Goal: Task Accomplishment & Management: Complete application form

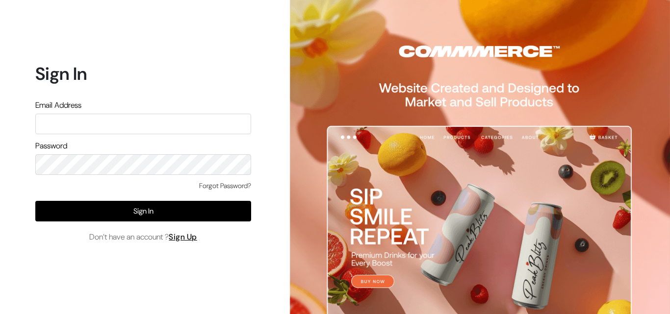
click at [151, 123] on input "text" at bounding box center [143, 124] width 216 height 21
type input "admin@shahbookhouse.com"
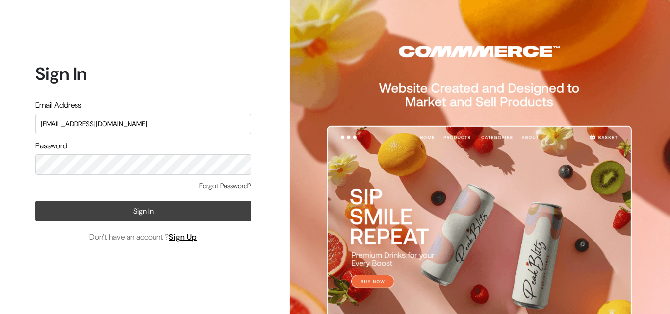
click at [133, 209] on button "Sign In" at bounding box center [143, 211] width 216 height 21
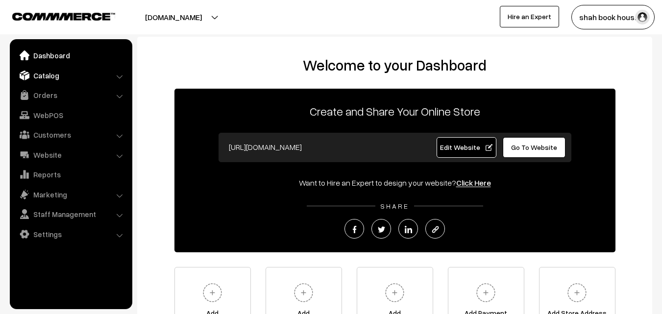
click at [53, 75] on link "Catalog" at bounding box center [70, 76] width 117 height 18
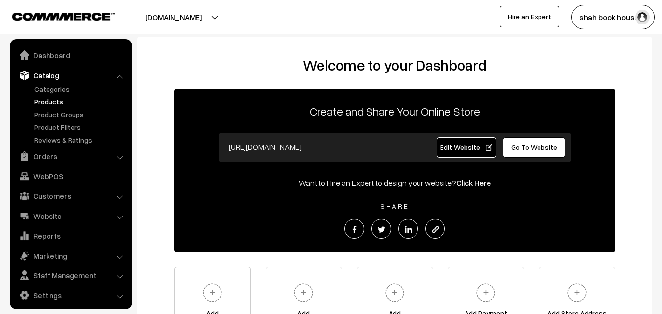
click at [53, 101] on link "Products" at bounding box center [80, 102] width 97 height 10
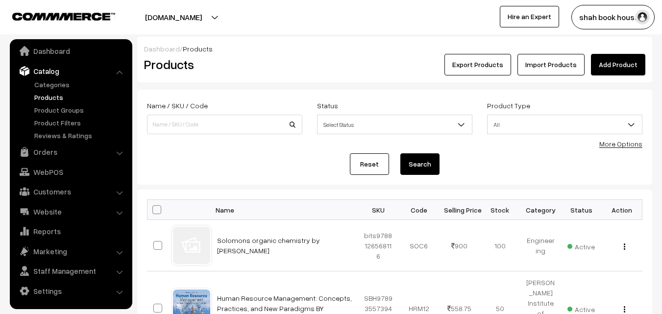
click at [618, 62] on link "Add Product" at bounding box center [618, 65] width 54 height 22
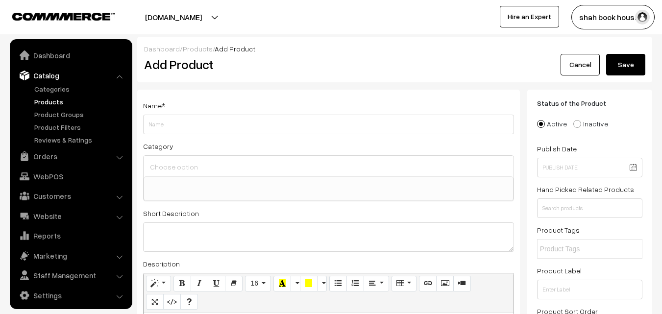
select select
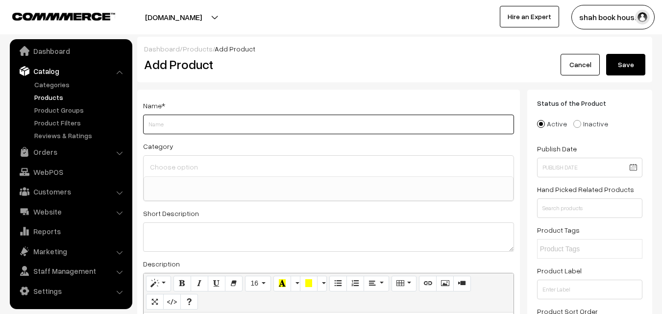
click at [190, 129] on input "Weight" at bounding box center [328, 125] width 371 height 20
paste input "Biopharmaceutics and Pharmacokinetics, Revised Edition"
paste input "Kamla Pathak"
paste input "Ravi Shankar"
paste input "Monika Joshi"
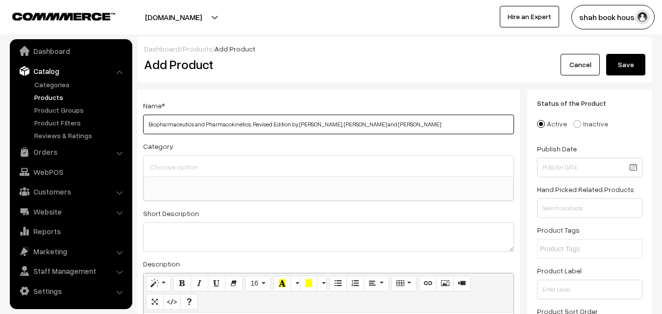
type input "Biopharmaceutics and Pharmacokinetics, Revised Edition by Kamla Pathak, Ravi Sh…"
click at [227, 171] on input at bounding box center [329, 167] width 362 height 14
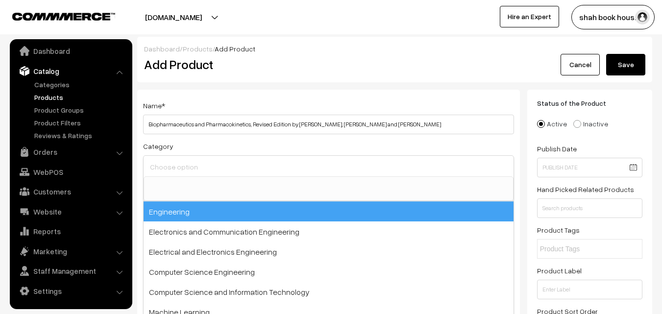
paste input "Pharmaceutics"
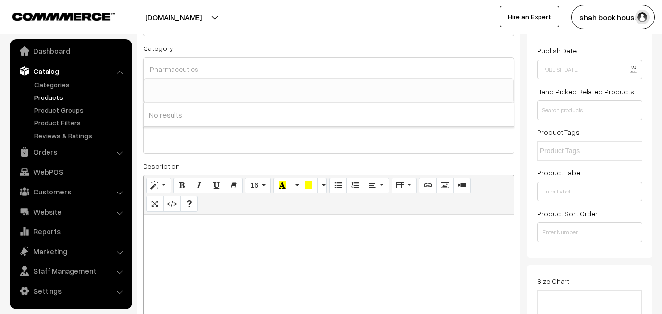
scroll to position [147, 0]
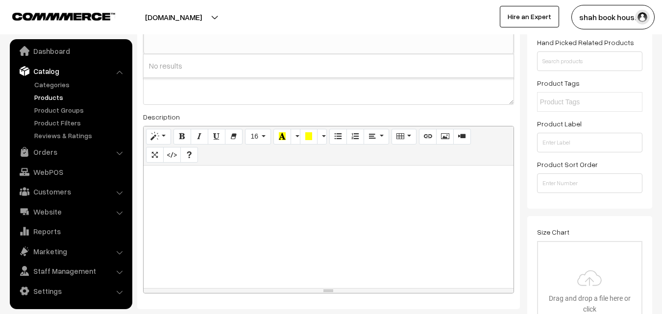
type input "Pharmaceutics"
click at [189, 210] on div at bounding box center [329, 227] width 370 height 123
click at [350, 232] on div at bounding box center [329, 227] width 370 height 123
paste div
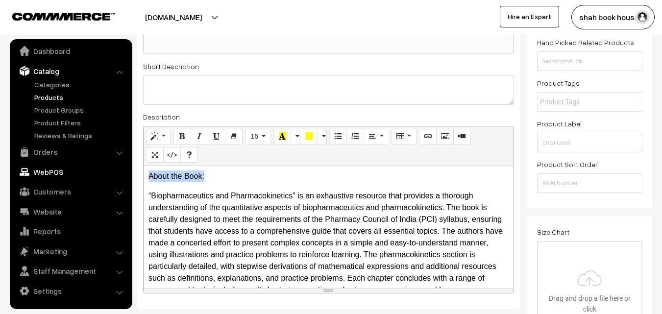
drag, startPoint x: 175, startPoint y: 178, endPoint x: 118, endPoint y: 173, distance: 57.1
drag, startPoint x: 180, startPoint y: 137, endPoint x: 213, endPoint y: 134, distance: 32.4
click at [180, 137] on icon "Bold (CTRL+B)" at bounding box center [182, 136] width 7 height 8
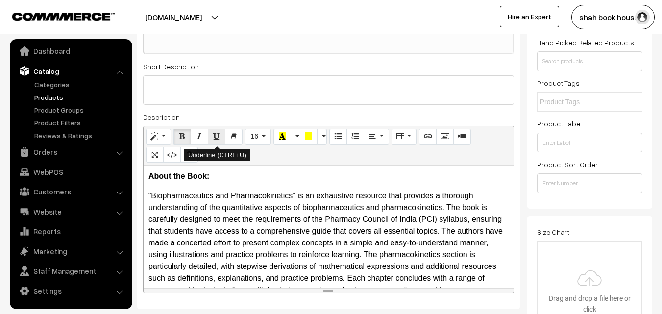
click at [216, 134] on icon "Underline (CTRL+U)" at bounding box center [216, 136] width 7 height 8
click at [258, 219] on p "“Biopharmaceutics and Pharmacokinetics” is an exhaustive resource that provides…" at bounding box center [329, 249] width 360 height 118
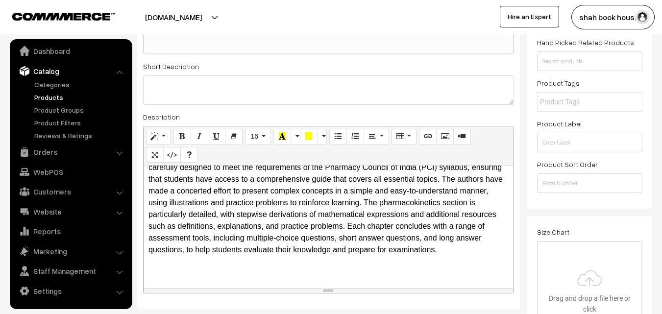
click at [250, 250] on p "“Biopharmaceutics and Pharmacokinetics” is an exhaustive resource that provides…" at bounding box center [329, 197] width 360 height 118
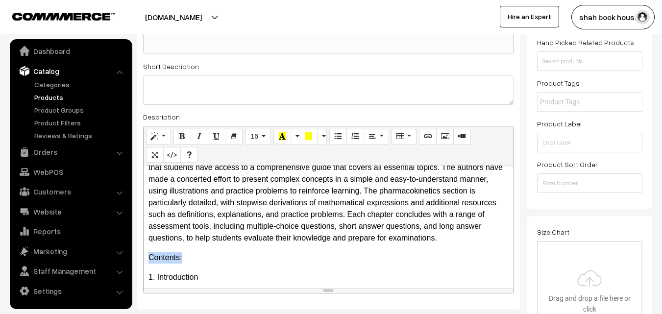
drag, startPoint x: 184, startPoint y: 270, endPoint x: 136, endPoint y: 272, distance: 47.6
drag, startPoint x: 184, startPoint y: 136, endPoint x: 212, endPoint y: 132, distance: 28.2
click at [184, 136] on icon "Bold (CTRL+B)" at bounding box center [182, 136] width 7 height 8
click at [220, 137] on icon "Underline (CTRL+U)" at bounding box center [216, 136] width 7 height 8
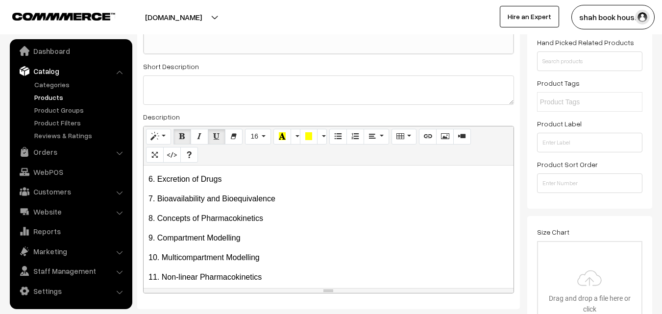
scroll to position [299, 0]
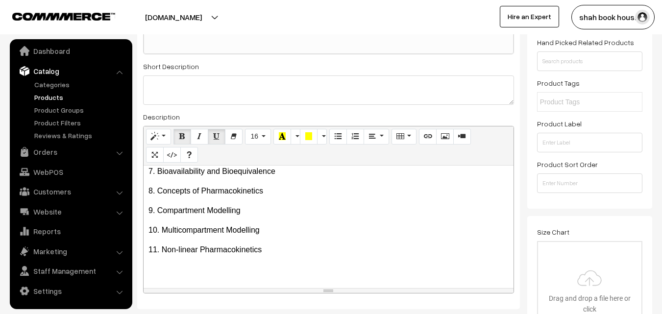
click at [272, 247] on p "11. Non-linear Pharmacokinetics" at bounding box center [329, 250] width 360 height 12
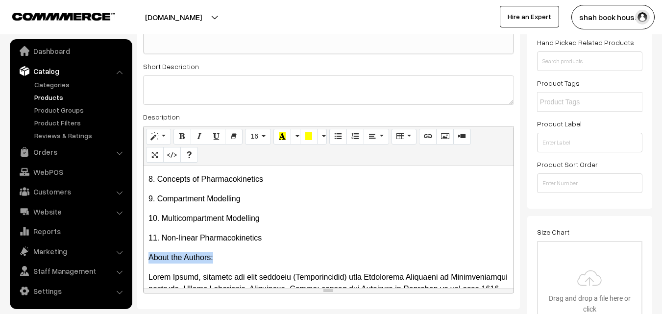
drag, startPoint x: 218, startPoint y: 271, endPoint x: 150, endPoint y: 269, distance: 68.7
click at [150, 264] on p "About the Authors:" at bounding box center [329, 258] width 360 height 12
click at [183, 137] on icon "Bold (CTRL+B)" at bounding box center [182, 136] width 7 height 8
click at [219, 135] on icon "Underline (CTRL+U)" at bounding box center [216, 136] width 7 height 8
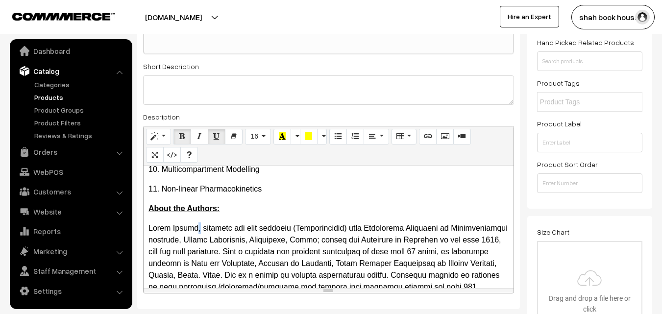
drag, startPoint x: 199, startPoint y: 240, endPoint x: 145, endPoint y: 240, distance: 54.4
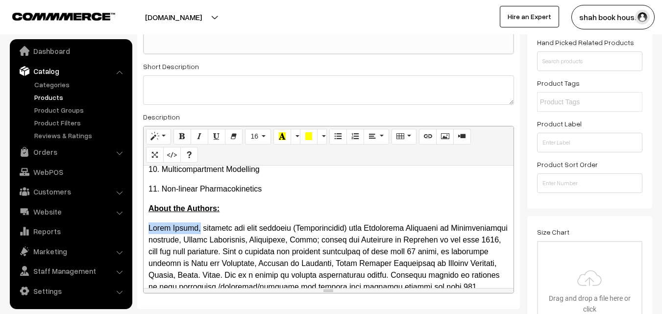
click at [145, 240] on div "About the Book: “Biopharmaceutics and Pharmacokinetics” is an exhaustive resou…" at bounding box center [329, 227] width 370 height 123
click at [181, 136] on icon "Bold (CTRL+B)" at bounding box center [182, 136] width 7 height 8
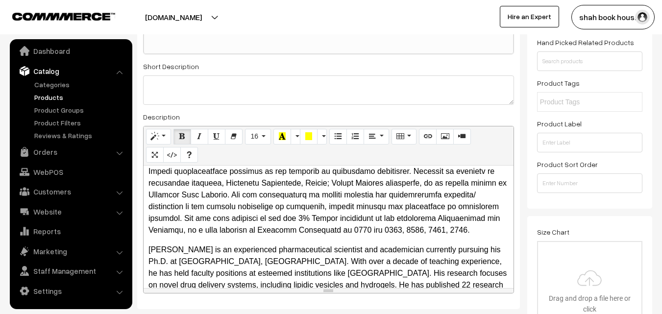
scroll to position [642, 0]
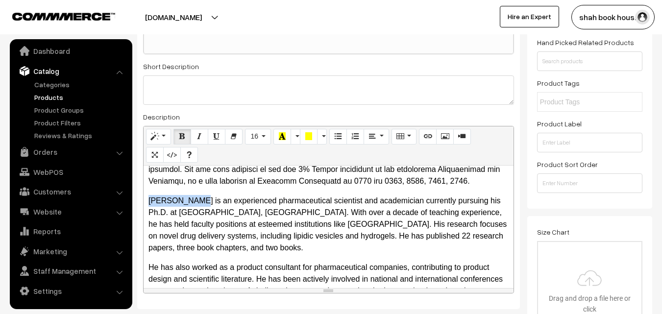
drag, startPoint x: 196, startPoint y: 224, endPoint x: 143, endPoint y: 221, distance: 53.5
click at [141, 223] on div "Name * Biopharmaceutics and Pharmacokinetics, Revised Edition by Kamla Pathak, …" at bounding box center [328, 126] width 383 height 367
click at [180, 134] on icon "Bold (CTRL+B)" at bounding box center [182, 136] width 7 height 8
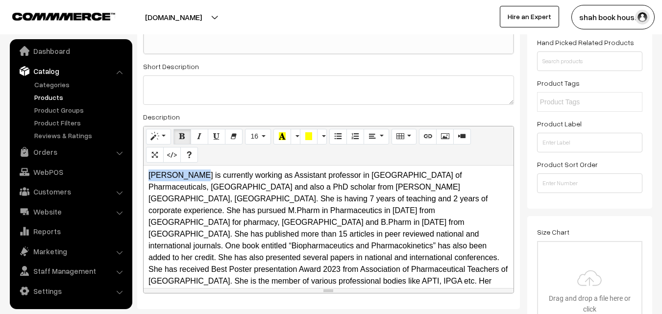
drag, startPoint x: 194, startPoint y: 199, endPoint x: 148, endPoint y: 199, distance: 46.1
click at [148, 199] on div "About the Book: “Biopharmaceutics and Pharmacokinetics” is an exhaustive resou…" at bounding box center [329, 227] width 370 height 123
click at [185, 132] on icon "Bold (CTRL+B)" at bounding box center [182, 136] width 7 height 8
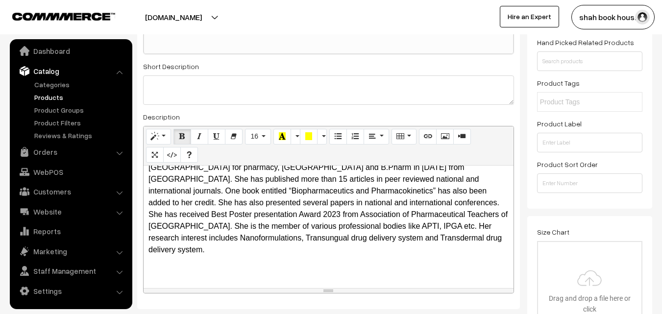
scroll to position [245, 0]
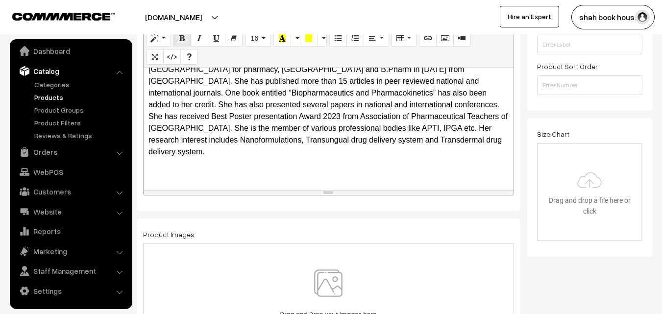
click at [482, 154] on p "Monika Joshi is currently working as Assistant professor in Maharishi School of…" at bounding box center [329, 87] width 360 height 141
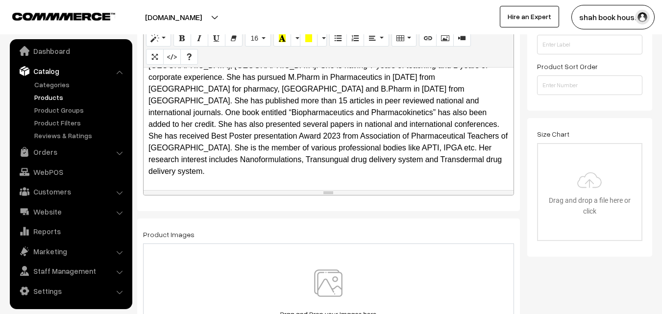
scroll to position [392, 0]
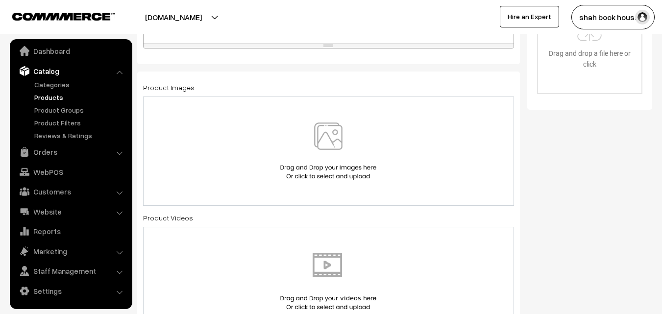
click at [333, 143] on img at bounding box center [328, 151] width 101 height 57
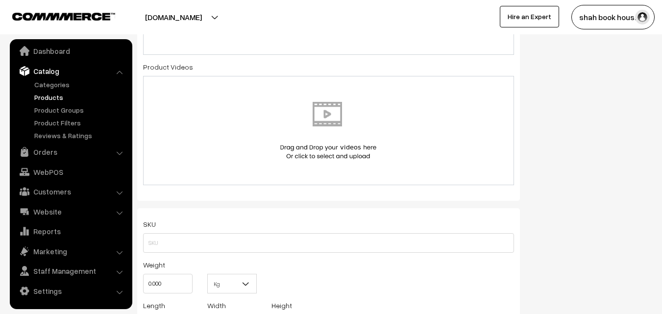
scroll to position [588, 0]
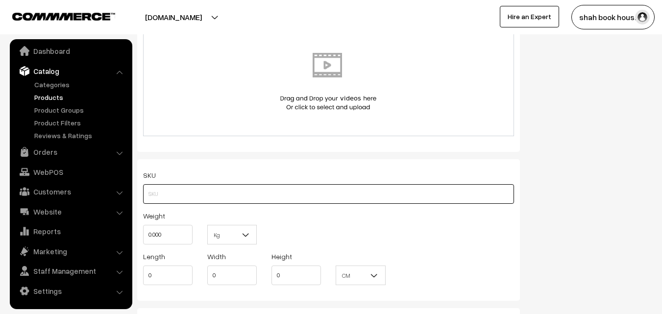
click at [168, 191] on input "text" at bounding box center [328, 194] width 371 height 20
paste input "9789348734242"
type input "BSP9789348734242"
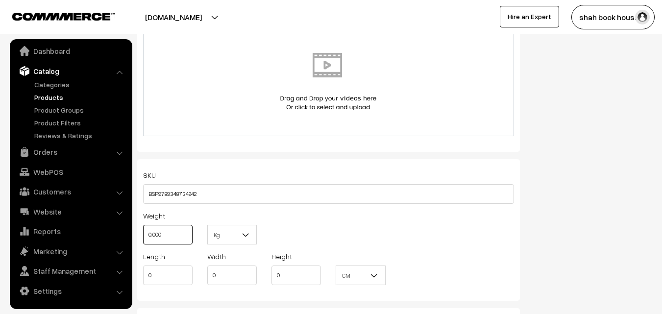
drag, startPoint x: 170, startPoint y: 234, endPoint x: 151, endPoint y: 238, distance: 19.9
click at [151, 238] on input "0.000" at bounding box center [168, 235] width 50 height 20
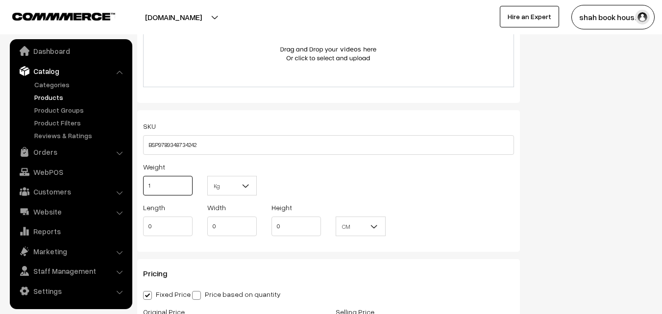
type input "1"
drag, startPoint x: 158, startPoint y: 227, endPoint x: 144, endPoint y: 228, distance: 14.7
click at [144, 228] on input "0" at bounding box center [168, 227] width 50 height 20
type input "1.10"
drag, startPoint x: 220, startPoint y: 226, endPoint x: 209, endPoint y: 226, distance: 10.8
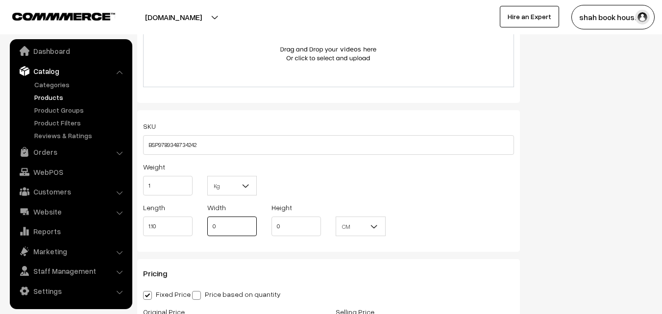
click at [209, 226] on input "0" at bounding box center [232, 227] width 50 height 20
type input "6"
type input "9"
click at [385, 223] on span "CM" at bounding box center [360, 226] width 49 height 17
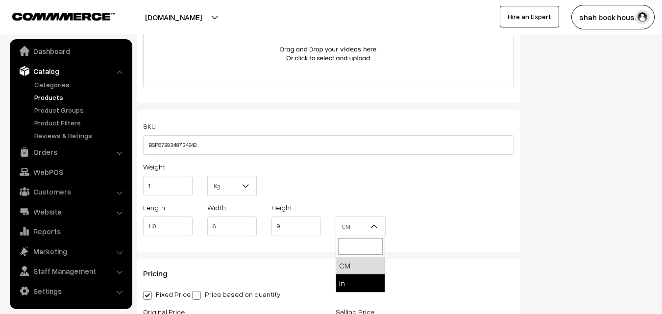
select select "2"
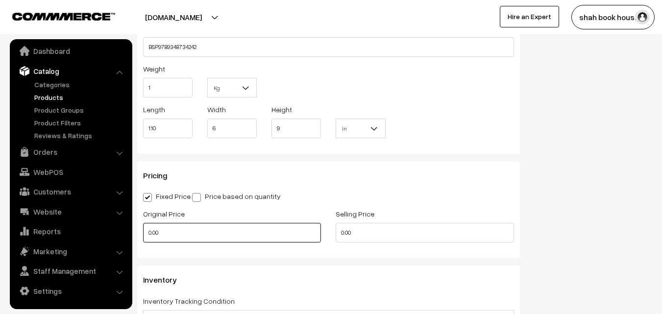
drag, startPoint x: 167, startPoint y: 232, endPoint x: 136, endPoint y: 233, distance: 30.9
click at [136, 233] on div "Original Price 0.00" at bounding box center [232, 228] width 193 height 41
type input "0"
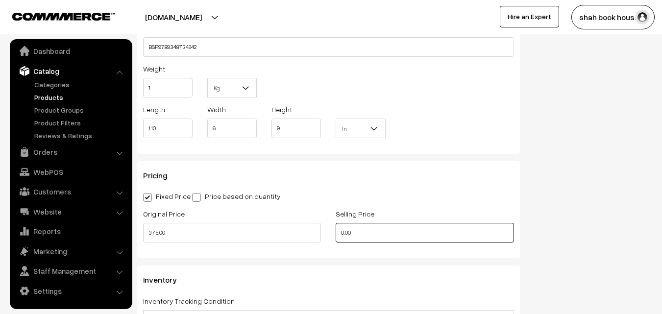
type input "375"
type input "0"
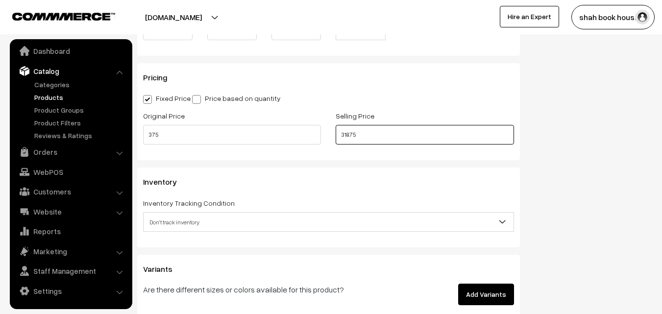
type input "318.75"
click at [226, 225] on span "Don't track inventory" at bounding box center [329, 222] width 370 height 17
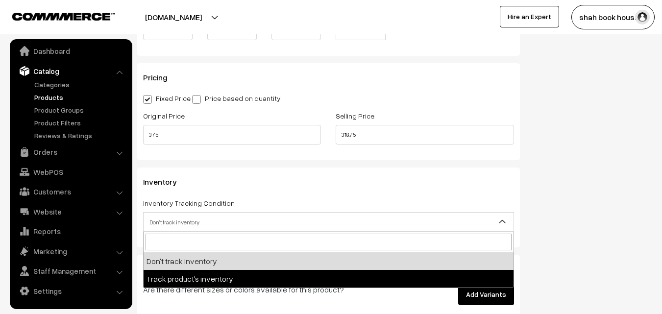
select select "2"
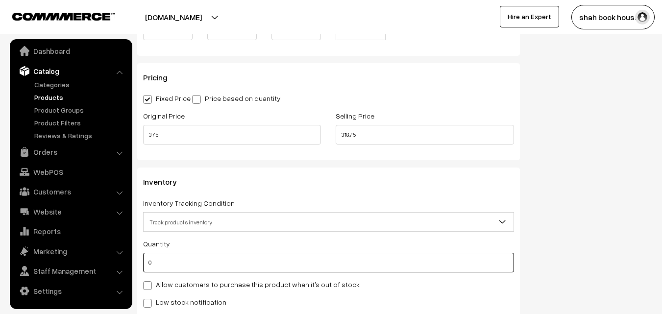
drag, startPoint x: 175, startPoint y: 264, endPoint x: 136, endPoint y: 260, distance: 38.4
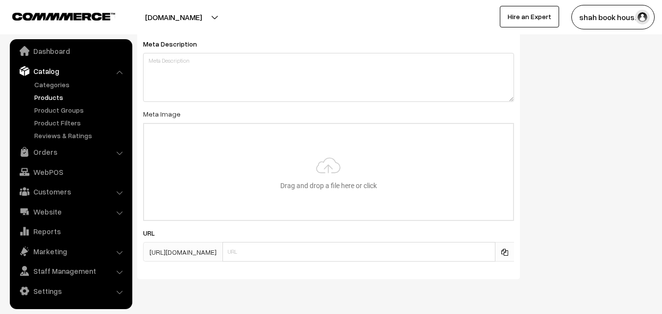
scroll to position [1451, 0]
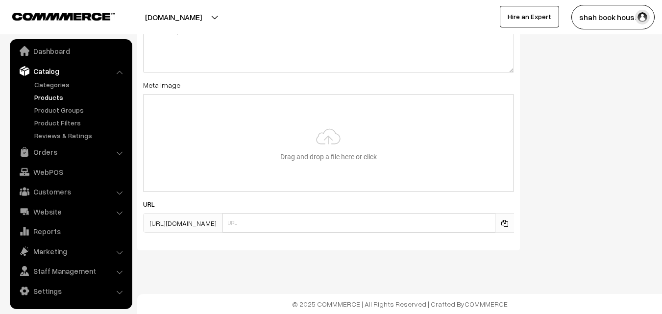
type input "151"
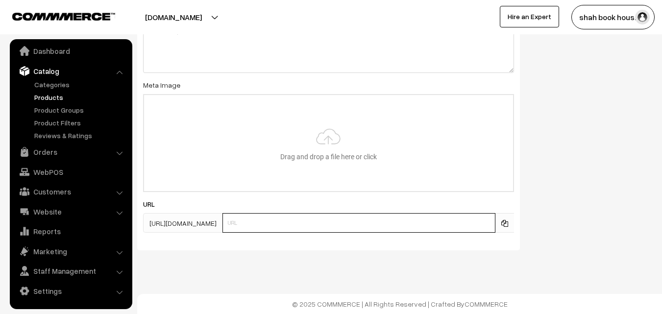
click at [280, 216] on input "text" at bounding box center [359, 223] width 273 height 20
paste input "9789348734242"
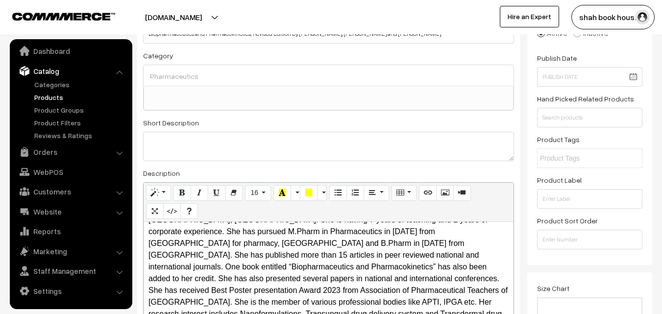
scroll to position [0, 0]
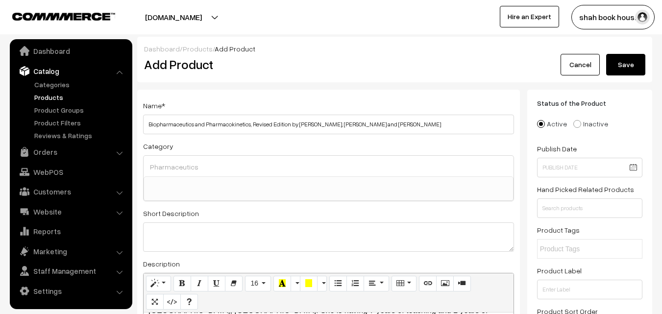
type input "9789348734242"
click at [627, 62] on button "Save" at bounding box center [625, 65] width 39 height 22
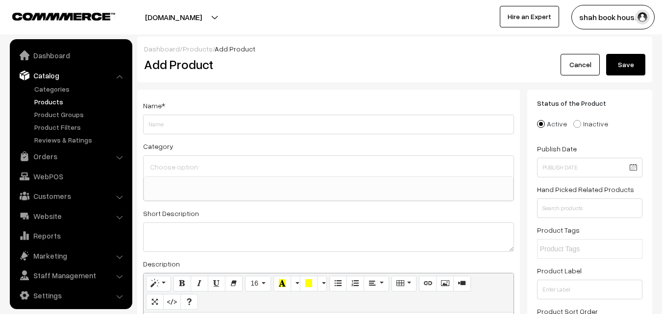
select select
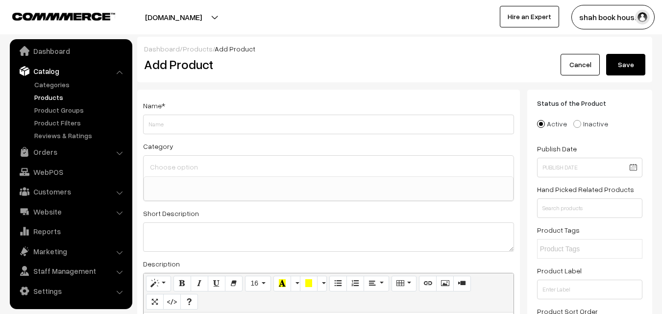
click at [51, 98] on link "Products" at bounding box center [80, 97] width 97 height 10
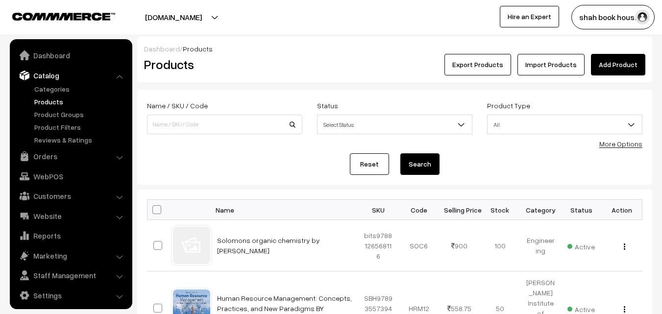
scroll to position [4, 0]
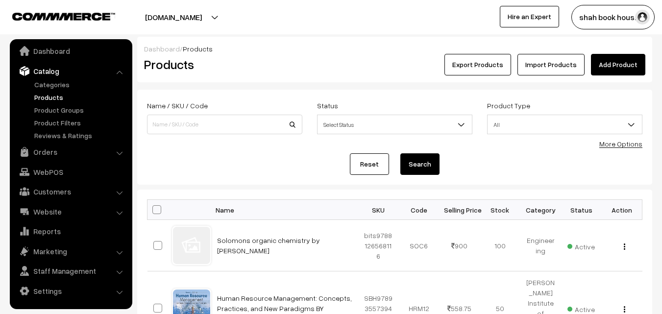
click at [47, 97] on link "Products" at bounding box center [80, 97] width 97 height 10
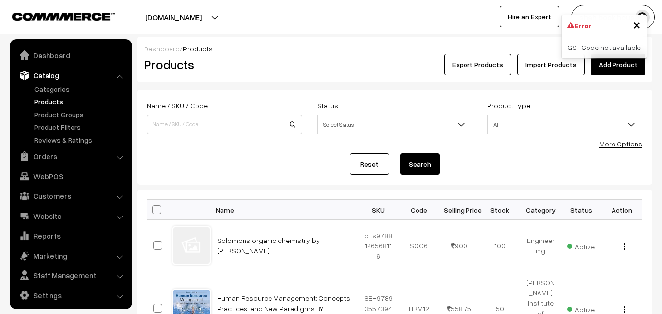
scroll to position [4, 0]
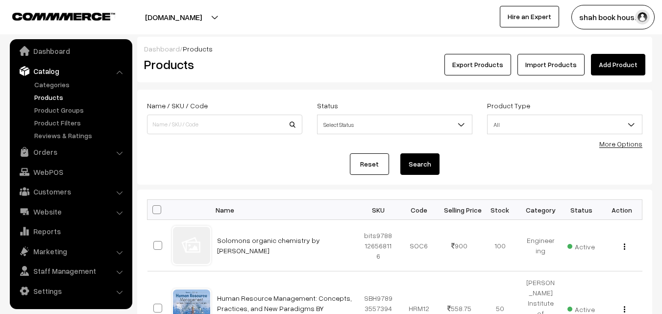
click at [624, 68] on link "Add Product" at bounding box center [618, 65] width 54 height 22
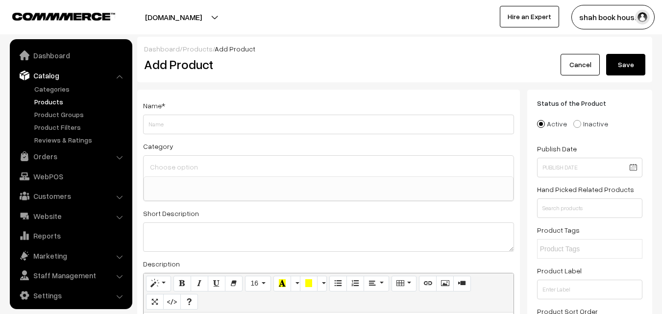
select select
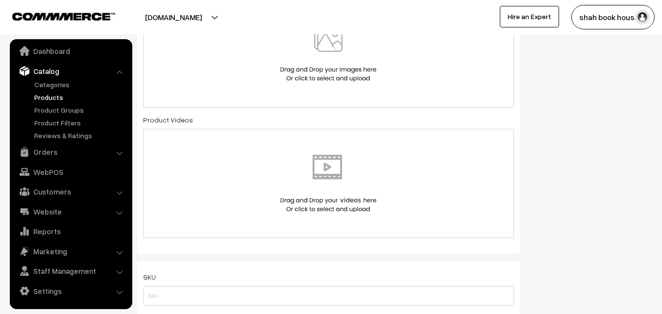
scroll to position [637, 0]
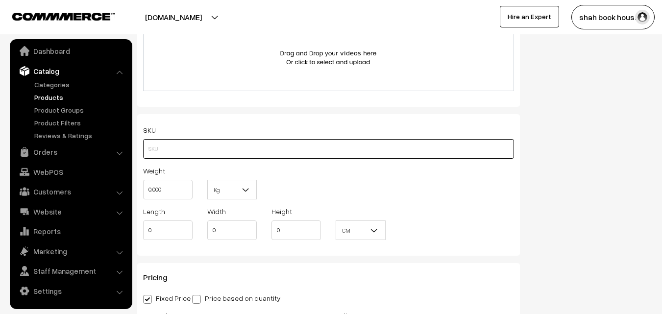
click at [263, 152] on input "text" at bounding box center [328, 149] width 371 height 20
paste input "9789348734242"
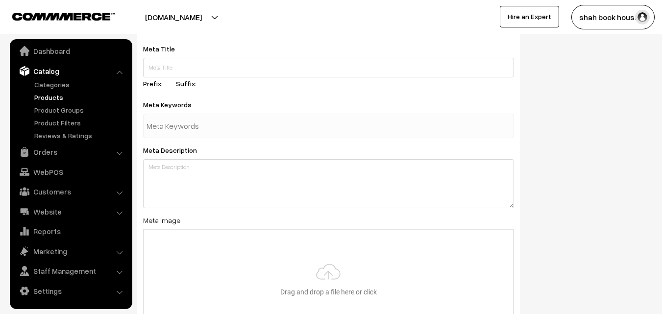
scroll to position [1361, 0]
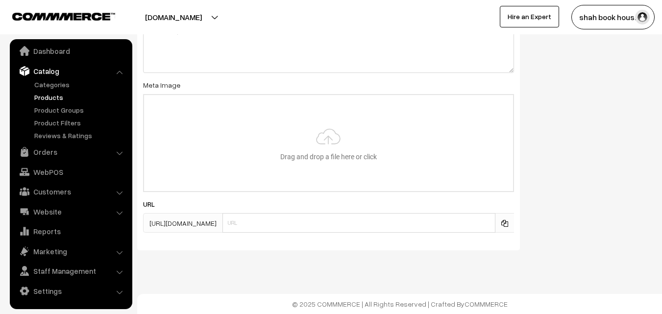
type input "BSP9789348734242"
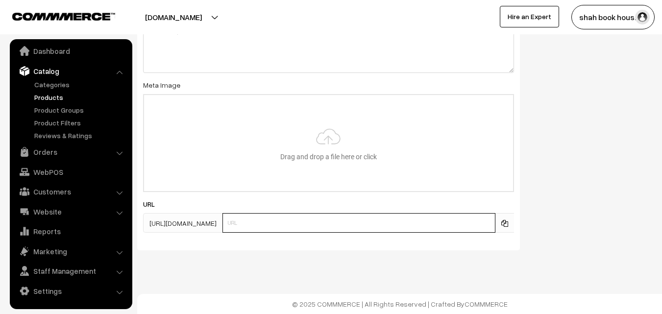
click at [376, 215] on input "text" at bounding box center [359, 223] width 273 height 20
paste input "9789348734242"
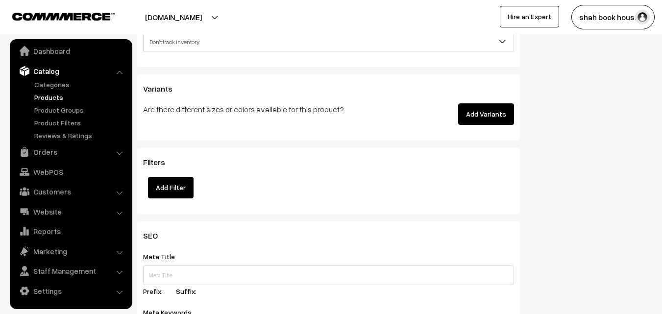
scroll to position [969, 0]
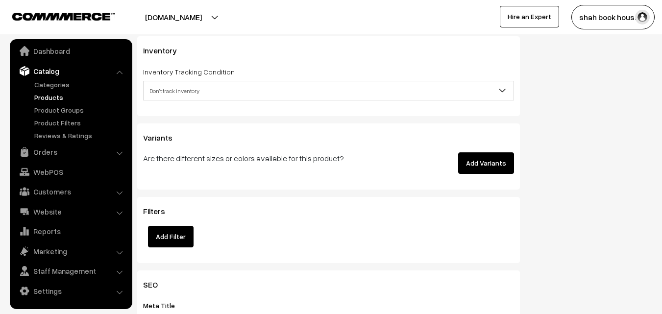
type input "9789348734242"
click at [187, 93] on span "Don't track inventory" at bounding box center [329, 90] width 370 height 17
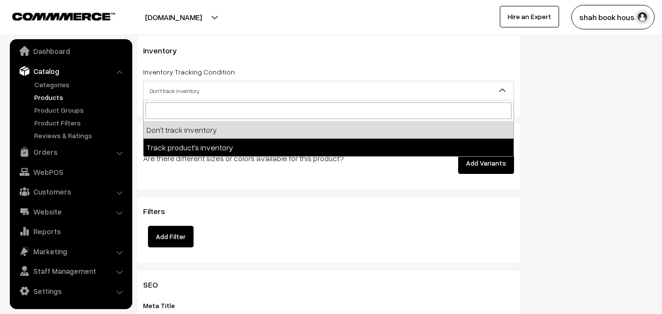
select select "2"
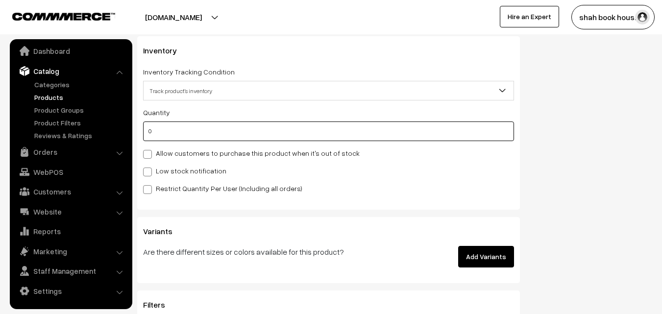
drag, startPoint x: 168, startPoint y: 133, endPoint x: 149, endPoint y: 134, distance: 18.7
click at [149, 134] on input "0" at bounding box center [328, 132] width 371 height 20
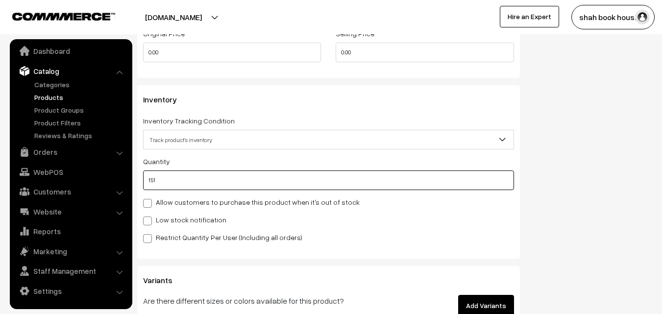
scroll to position [822, 0]
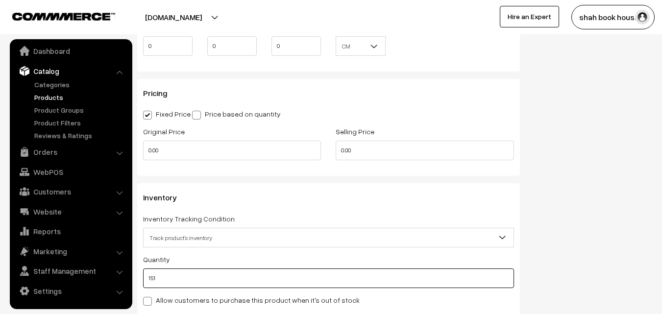
type input "151"
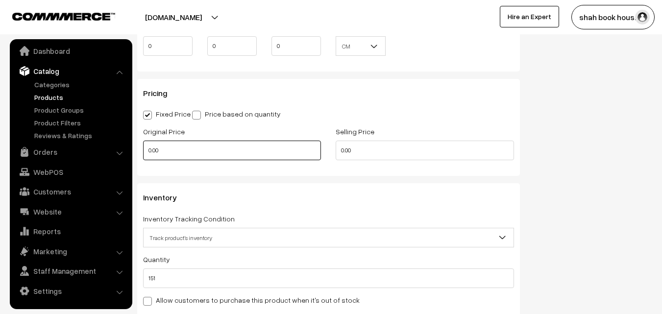
drag, startPoint x: 164, startPoint y: 149, endPoint x: 144, endPoint y: 152, distance: 20.4
click at [144, 152] on input "0.00" at bounding box center [232, 151] width 178 height 20
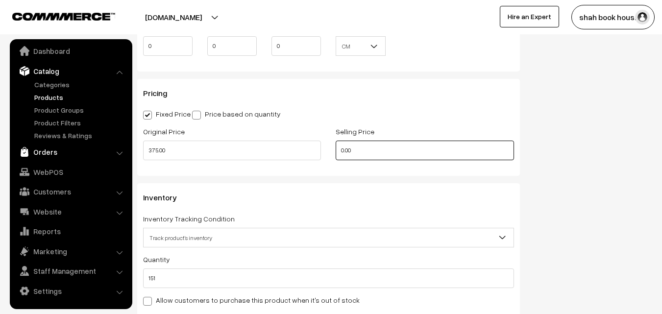
type input "375"
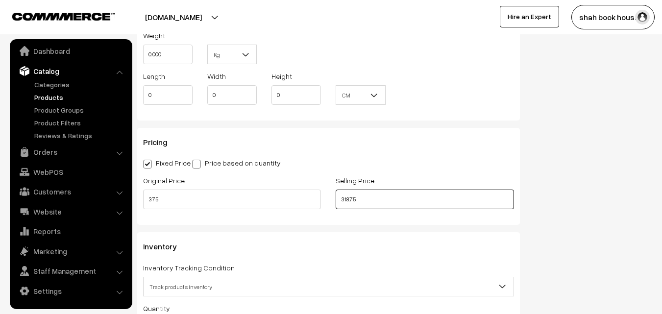
type input "318.75"
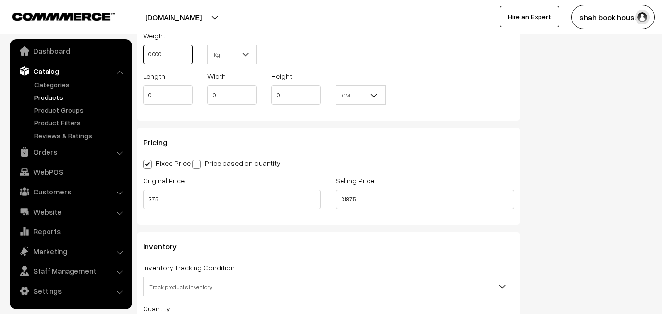
drag, startPoint x: 166, startPoint y: 53, endPoint x: 134, endPoint y: 56, distance: 32.0
type input "1"
click at [173, 92] on input "0" at bounding box center [168, 95] width 50 height 20
drag, startPoint x: 168, startPoint y: 96, endPoint x: 143, endPoint y: 97, distance: 25.0
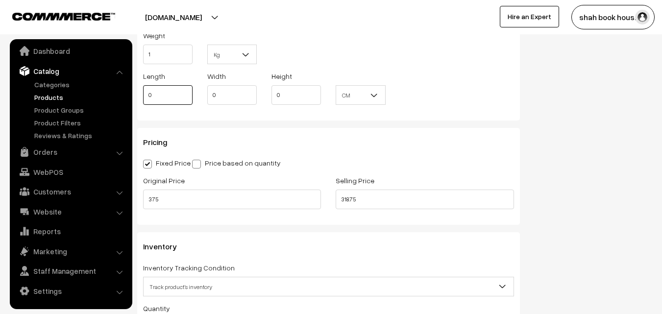
click at [143, 97] on input "0" at bounding box center [168, 95] width 50 height 20
type input "1"
drag, startPoint x: 226, startPoint y: 96, endPoint x: 207, endPoint y: 97, distance: 18.2
click at [207, 97] on input "0" at bounding box center [232, 95] width 50 height 20
type input "6"
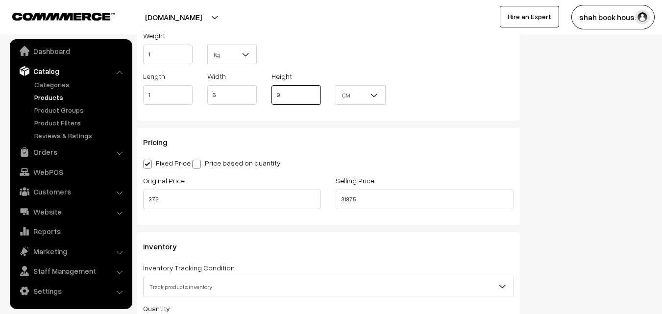
type input "9"
click at [375, 97] on b at bounding box center [375, 95] width 10 height 10
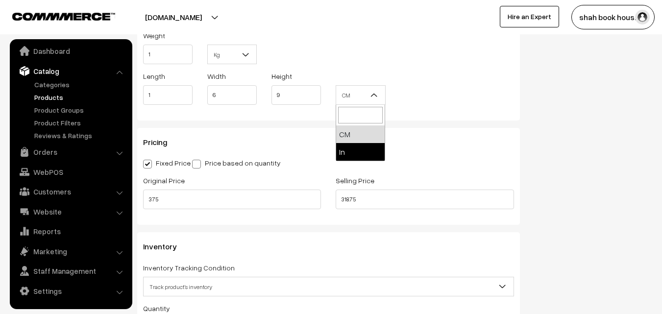
select select "2"
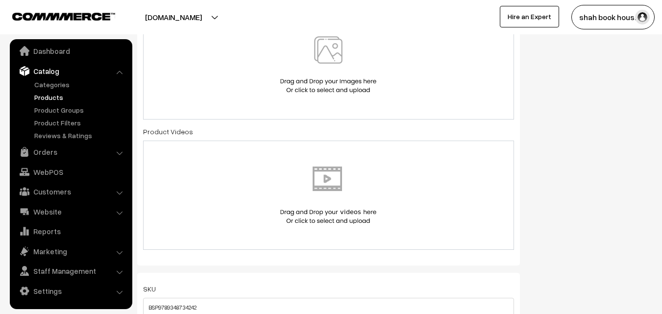
scroll to position [331, 0]
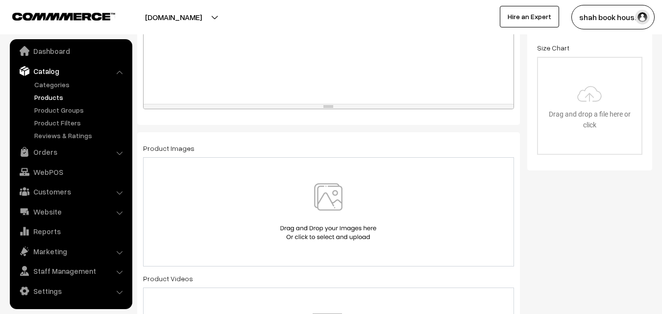
click at [340, 193] on img at bounding box center [328, 211] width 101 height 57
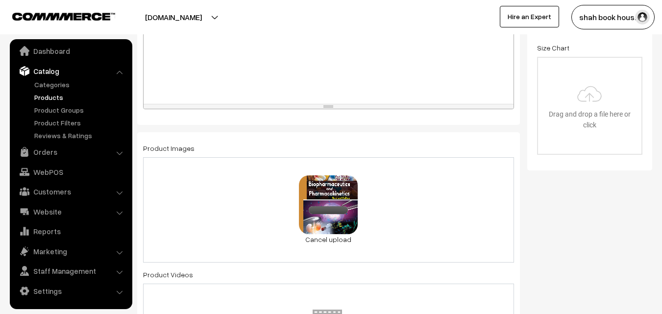
scroll to position [184, 0]
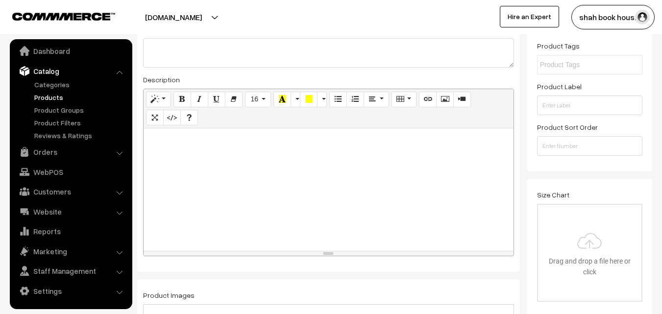
click at [166, 158] on div at bounding box center [329, 189] width 370 height 123
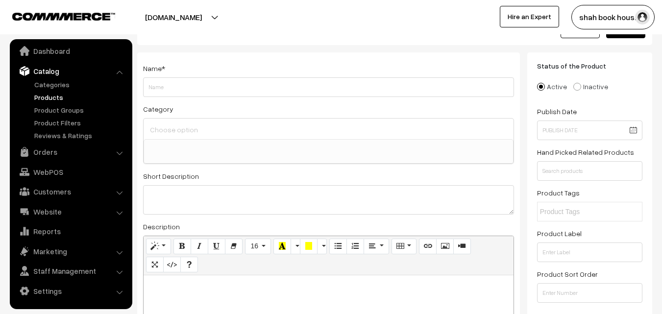
scroll to position [0, 0]
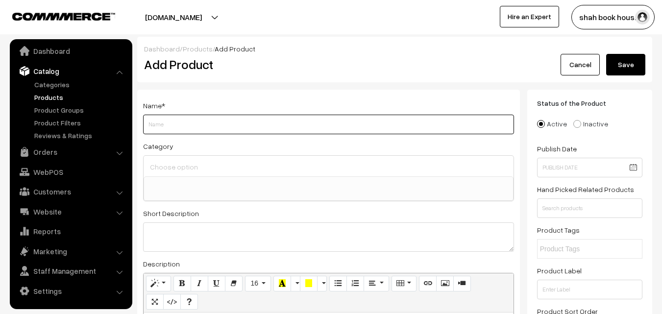
click at [210, 130] on input "Weight" at bounding box center [328, 125] width 371 height 20
paste input "Biopharmaceutics and Pharmacokinetics, Revised Edition"
type input "Biopharmaceutics and Pharmacokinetics, Revised Edition"
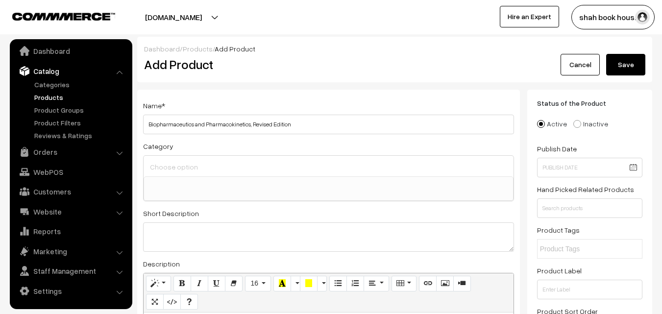
click at [202, 174] on input at bounding box center [329, 167] width 362 height 14
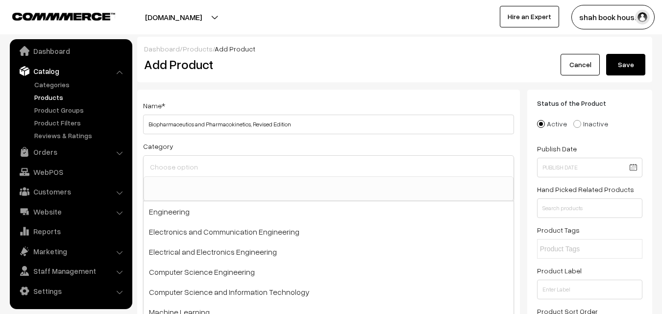
paste input "Pharmaceutics"
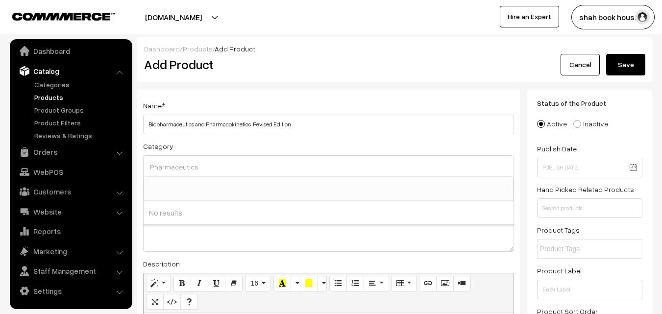
scroll to position [98, 0]
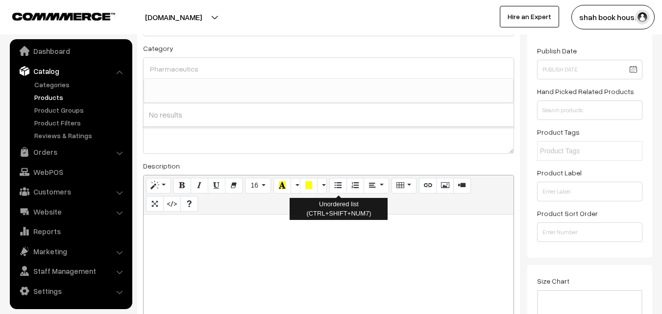
type input "Pharmaceutics"
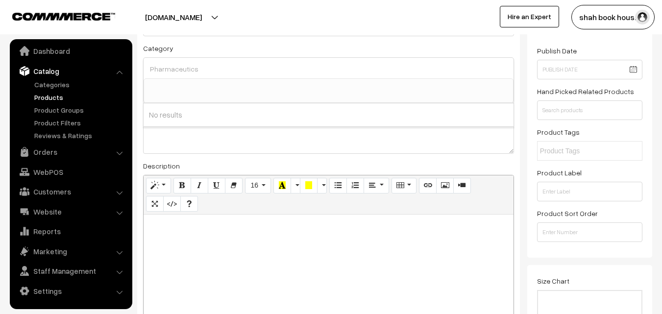
click at [257, 251] on div at bounding box center [329, 276] width 370 height 123
paste div
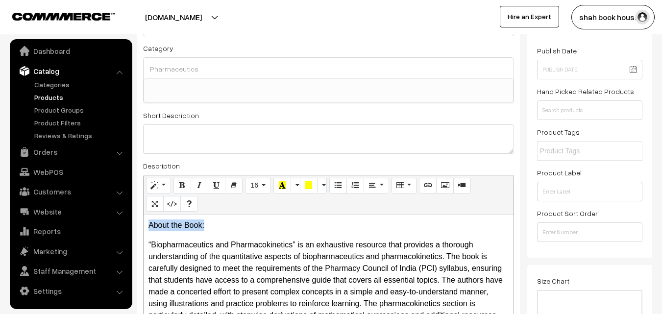
click at [184, 186] on icon "Bold (CTRL+B)" at bounding box center [182, 185] width 7 height 8
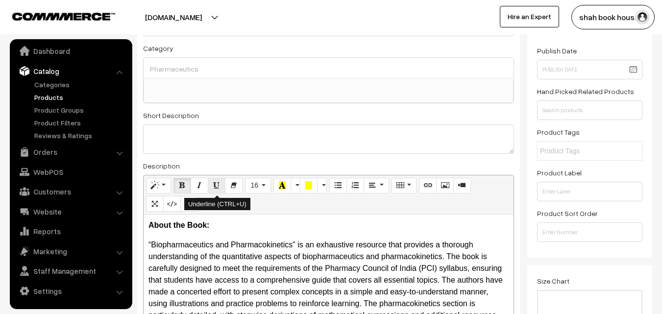
click at [216, 186] on icon "Underline (CTRL+U)" at bounding box center [216, 185] width 7 height 8
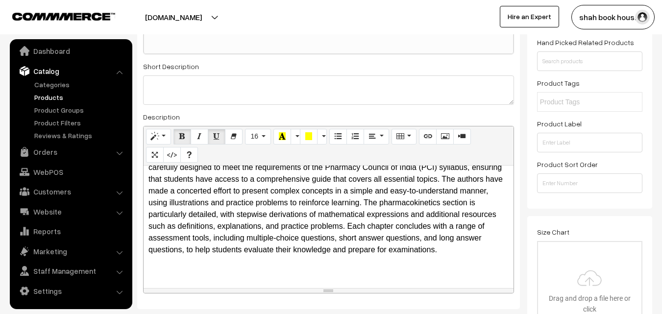
scroll to position [196, 0]
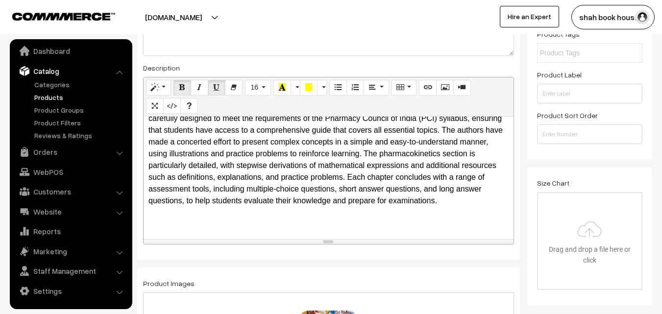
drag, startPoint x: 220, startPoint y: 209, endPoint x: 226, endPoint y: 205, distance: 7.1
click at [221, 209] on div "About the Book: “Biopharmaceutics and Pharmacokinetics” is an exhaustive resou…" at bounding box center [329, 178] width 370 height 123
click at [228, 204] on p "“Biopharmaceutics and Pharmacokinetics” is an exhaustive resource that provides…" at bounding box center [329, 148] width 360 height 118
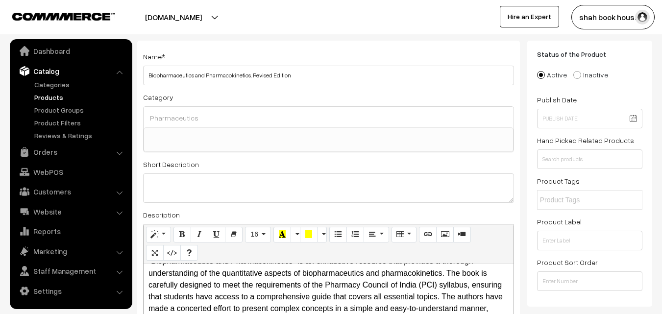
scroll to position [0, 0]
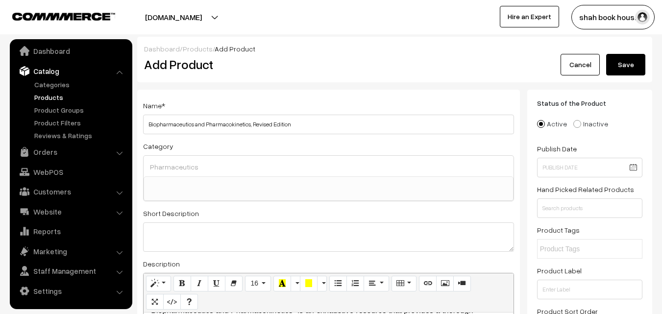
click at [629, 60] on button "Save" at bounding box center [625, 65] width 39 height 22
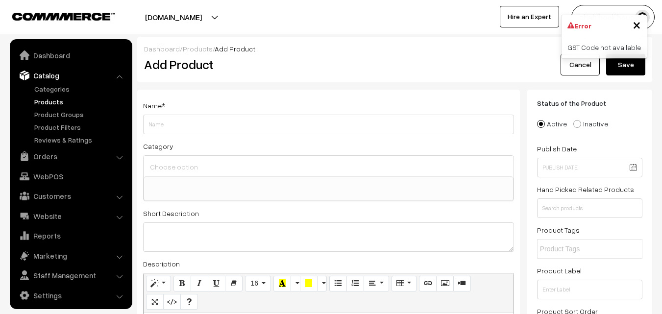
select select
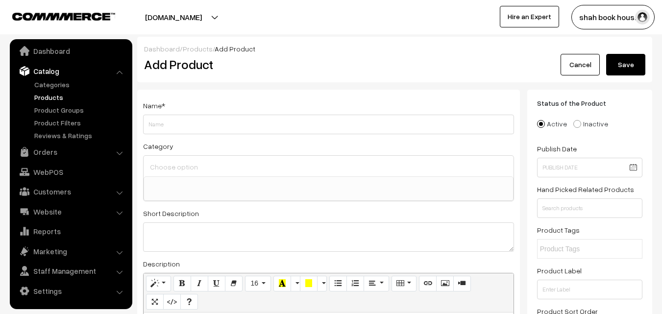
click at [46, 93] on link "Products" at bounding box center [80, 97] width 97 height 10
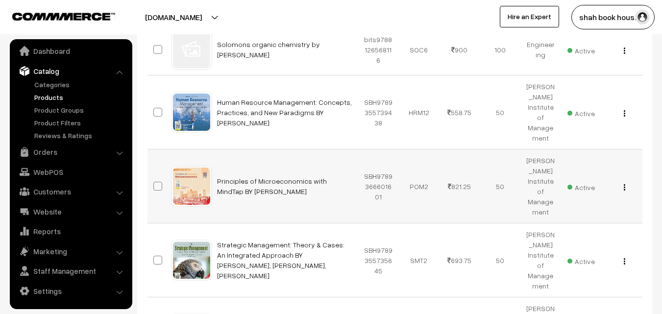
scroll to position [98, 0]
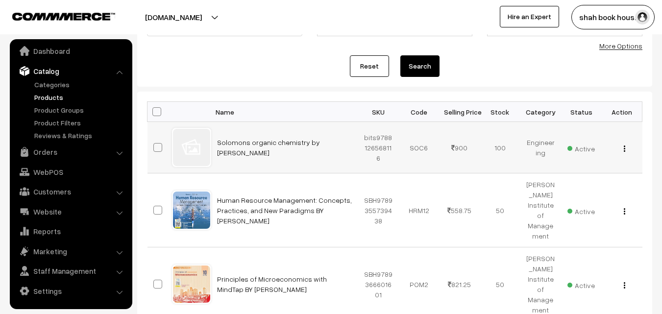
click at [624, 149] on img "button" at bounding box center [624, 149] width 1 height 6
drag, startPoint x: 635, startPoint y: 73, endPoint x: 629, endPoint y: 57, distance: 16.3
click at [635, 72] on div "Reset Search" at bounding box center [395, 66] width 496 height 22
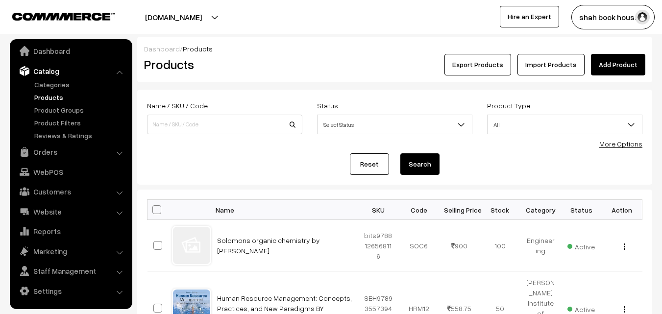
click at [514, 157] on div "Reset Search" at bounding box center [395, 164] width 496 height 22
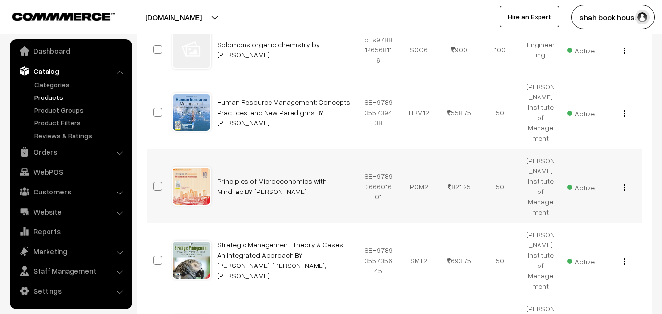
scroll to position [49, 0]
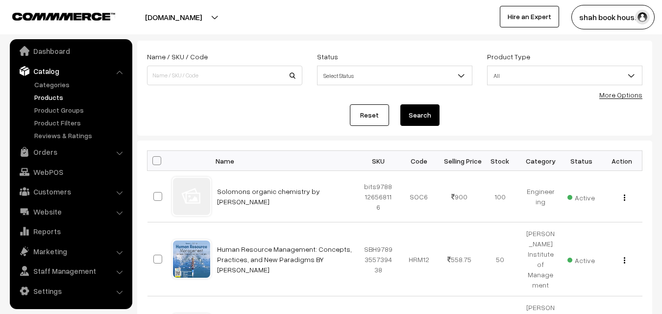
click at [634, 22] on button "shah book hous…" at bounding box center [613, 17] width 83 height 25
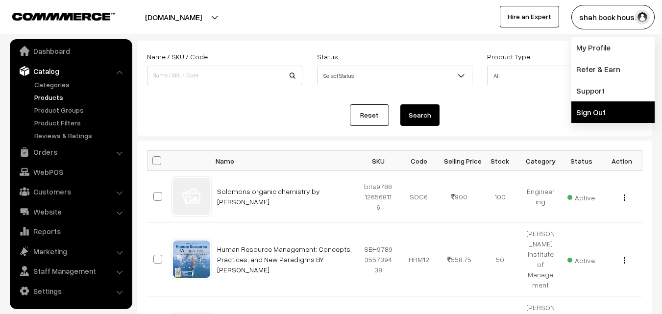
click at [588, 112] on link "Sign Out" at bounding box center [613, 112] width 83 height 22
